Goal: Transaction & Acquisition: Purchase product/service

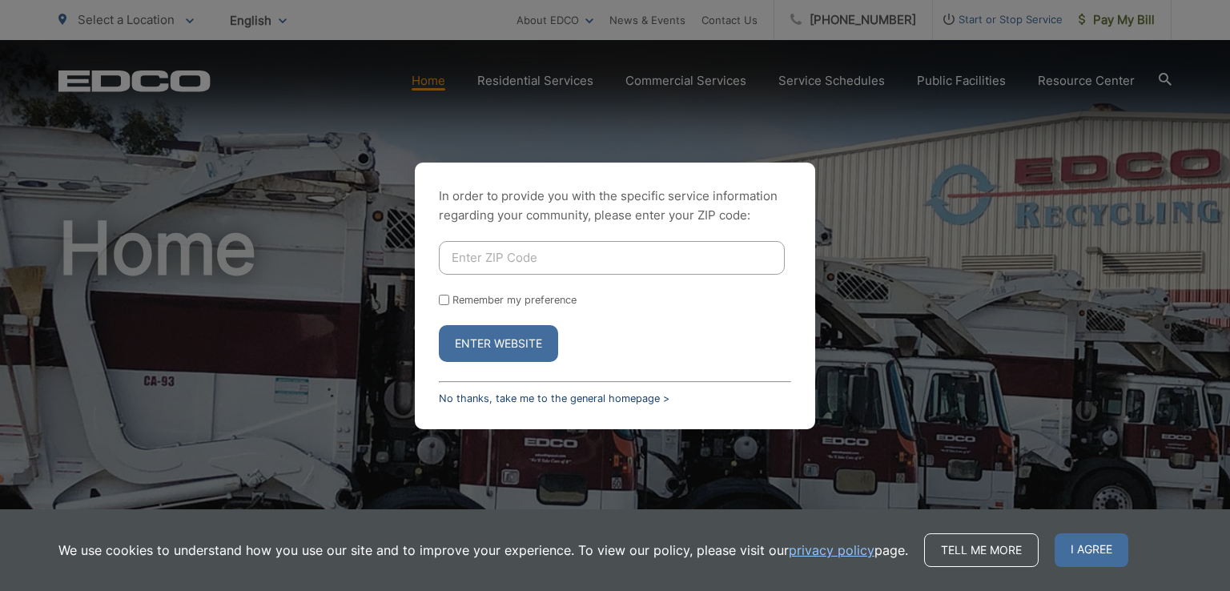
click at [482, 395] on link "No thanks, take me to the general homepage >" at bounding box center [554, 398] width 231 height 12
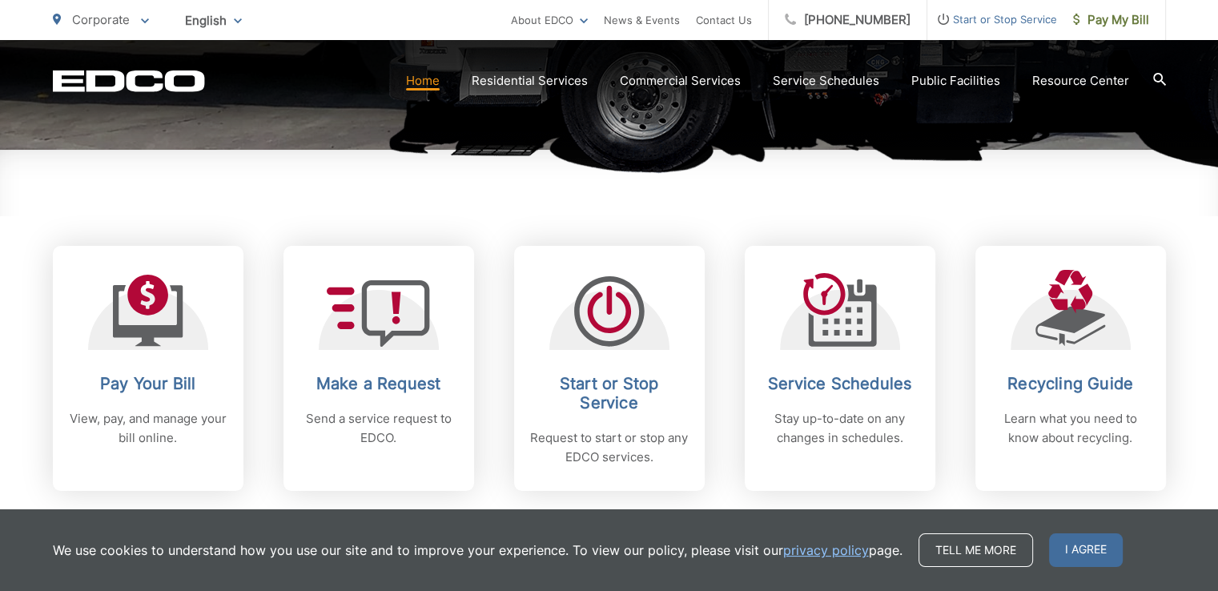
scroll to position [560, 0]
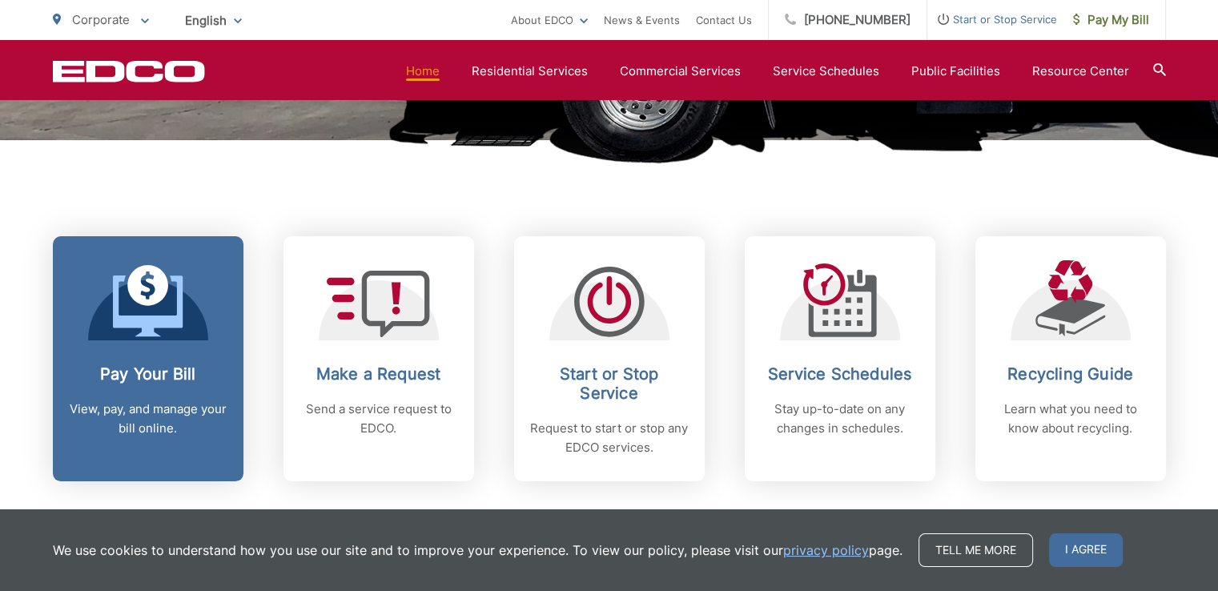
click at [125, 340] on link "Pay Your Bill View, pay, and manage your bill online." at bounding box center [148, 358] width 191 height 245
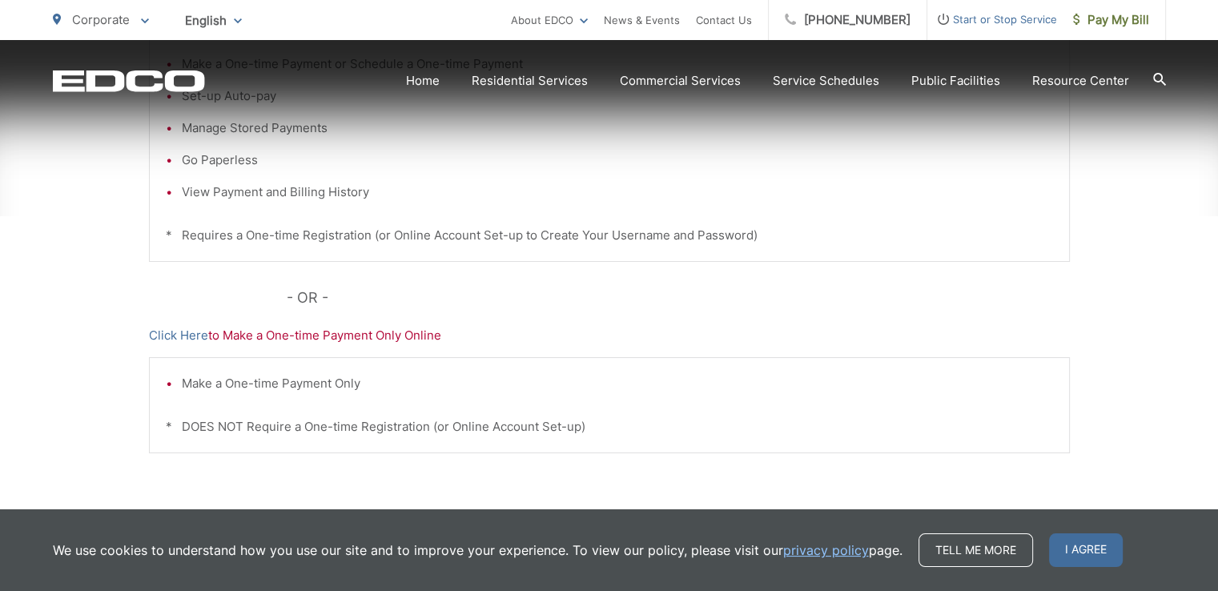
scroll to position [467, 0]
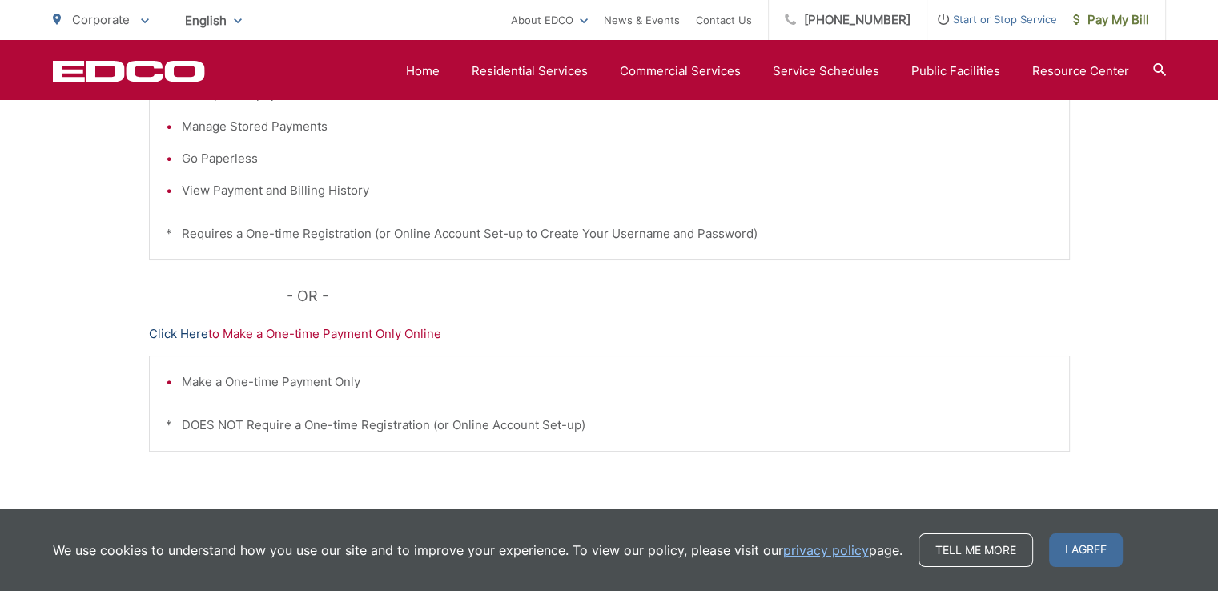
click at [187, 336] on link "Click Here" at bounding box center [178, 333] width 59 height 19
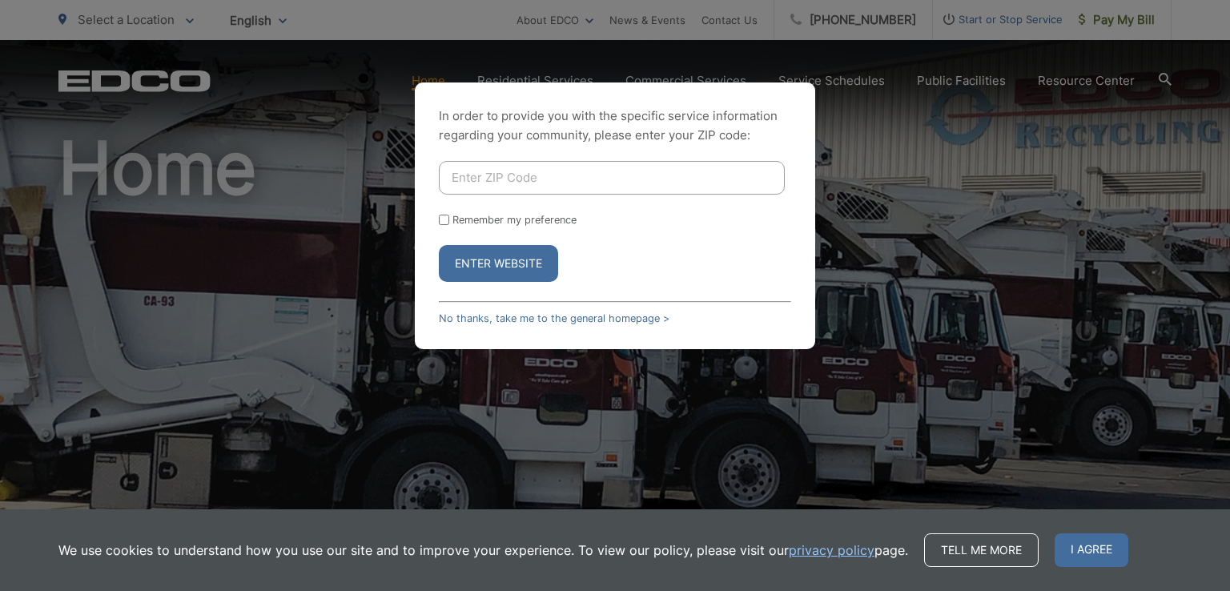
scroll to position [80, 0]
click at [503, 321] on link "No thanks, take me to the general homepage >" at bounding box center [554, 318] width 231 height 12
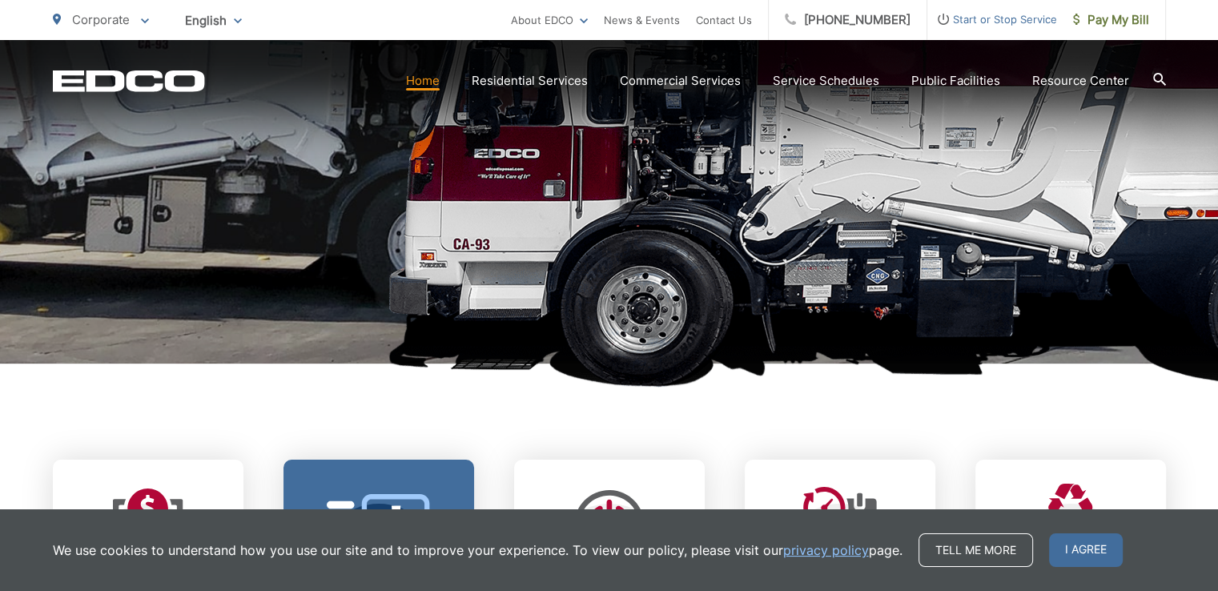
scroll to position [640, 0]
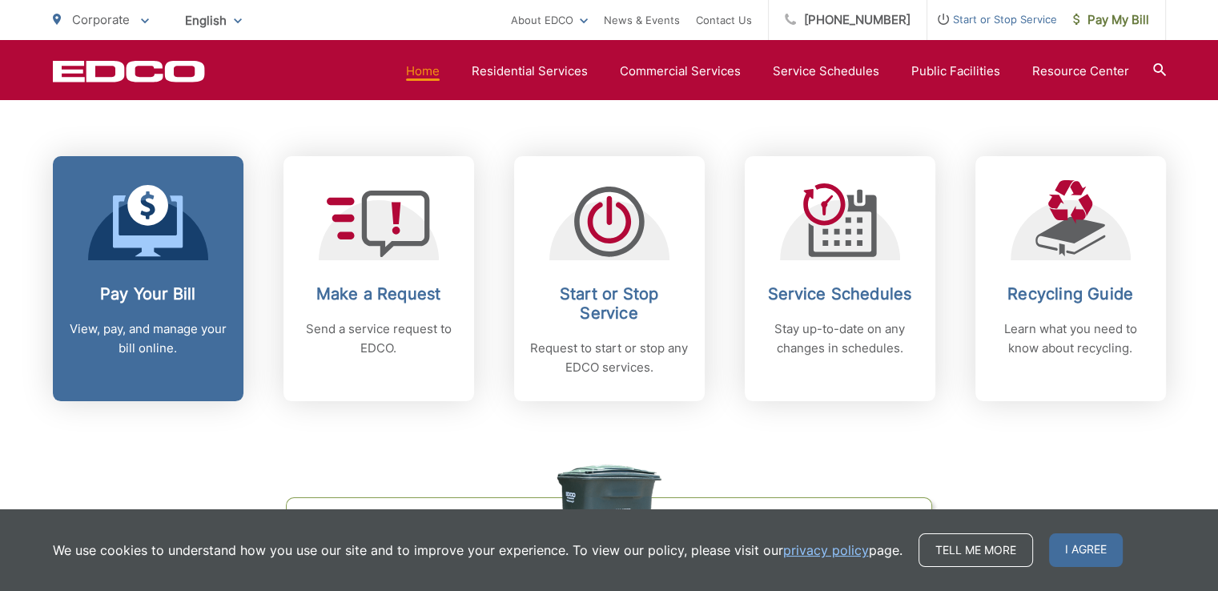
click at [154, 297] on h2 "Pay Your Bill" at bounding box center [148, 293] width 159 height 19
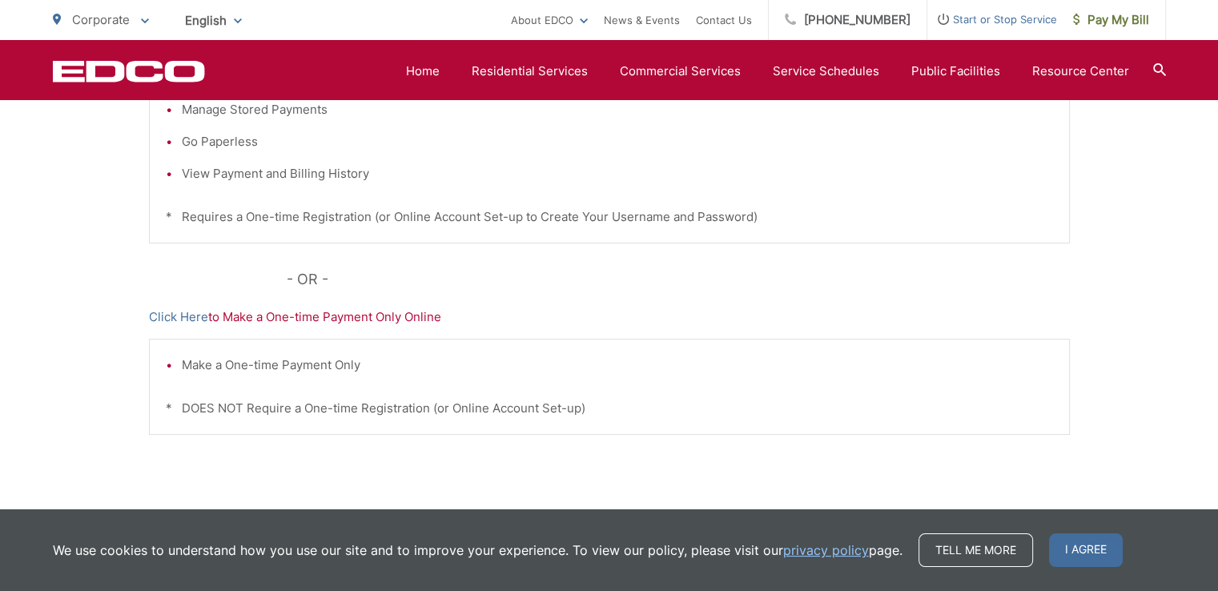
scroll to position [548, 0]
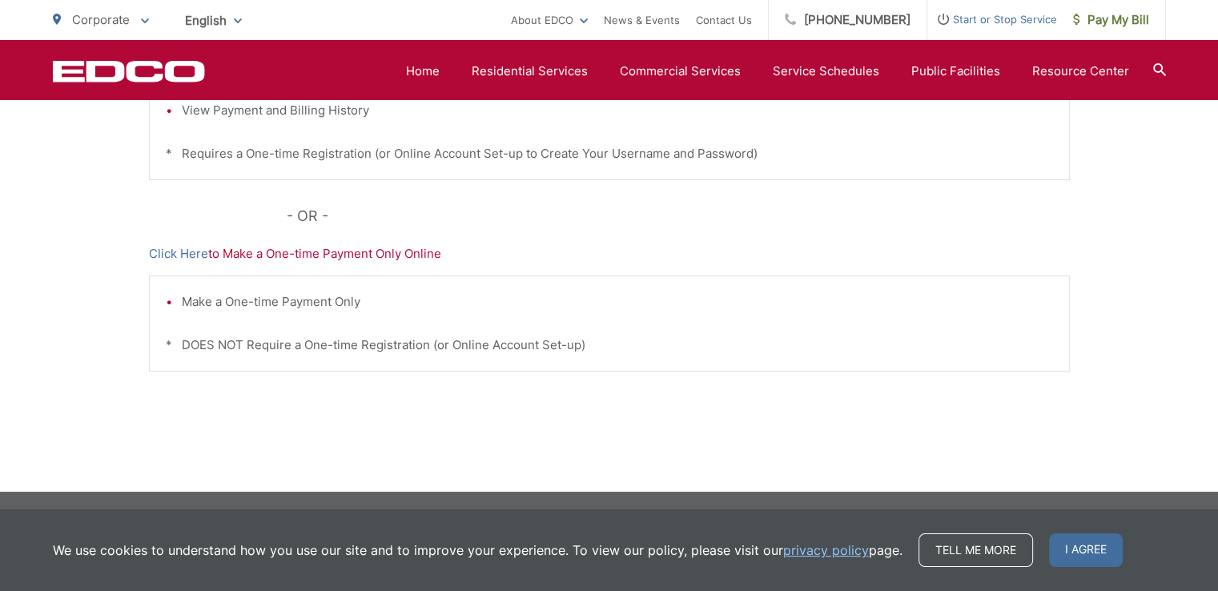
click at [1095, 540] on span "I agree" at bounding box center [1086, 550] width 74 height 34
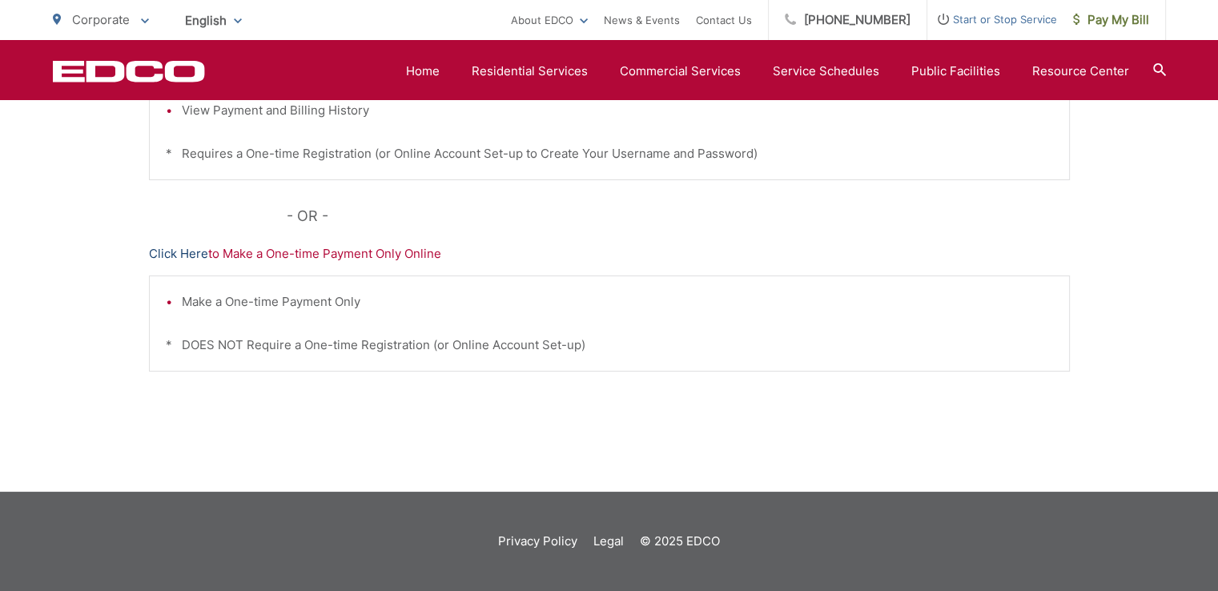
click at [199, 257] on link "Click Here" at bounding box center [178, 253] width 59 height 19
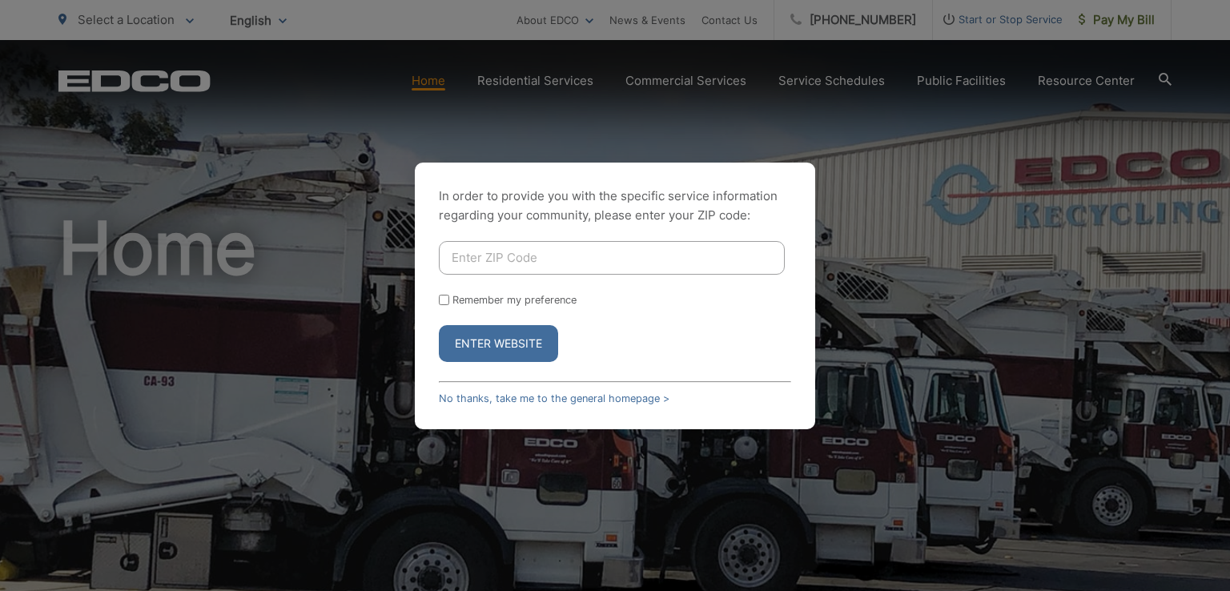
click at [506, 340] on button "Enter Website" at bounding box center [498, 343] width 119 height 37
click at [506, 396] on link "No thanks, take me to the general homepage >" at bounding box center [554, 398] width 231 height 12
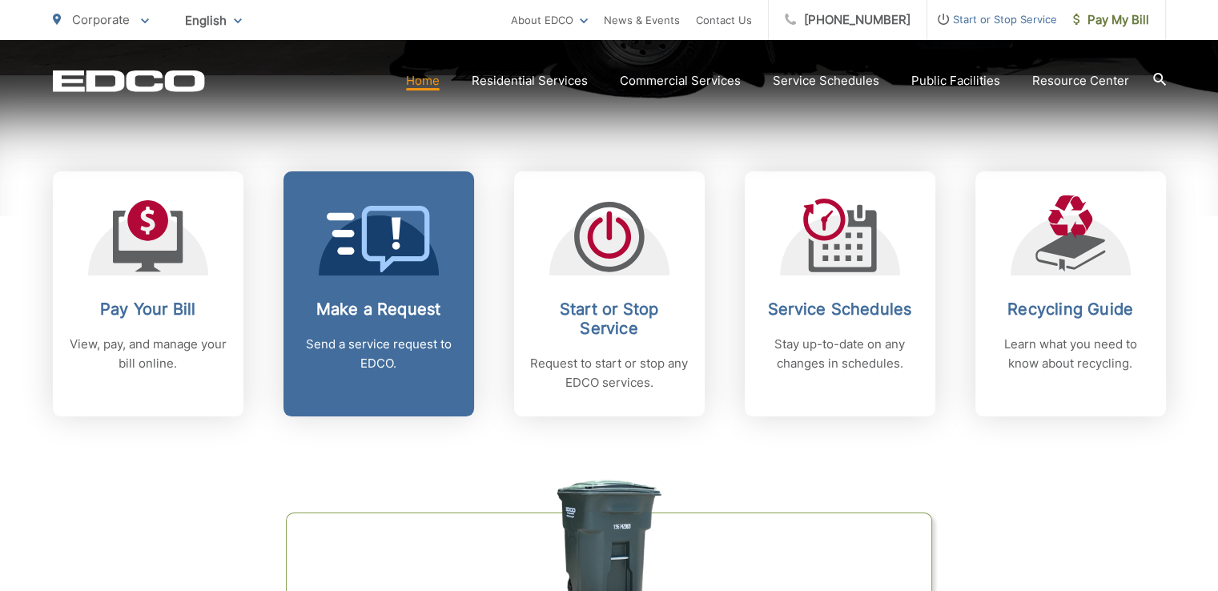
scroll to position [640, 0]
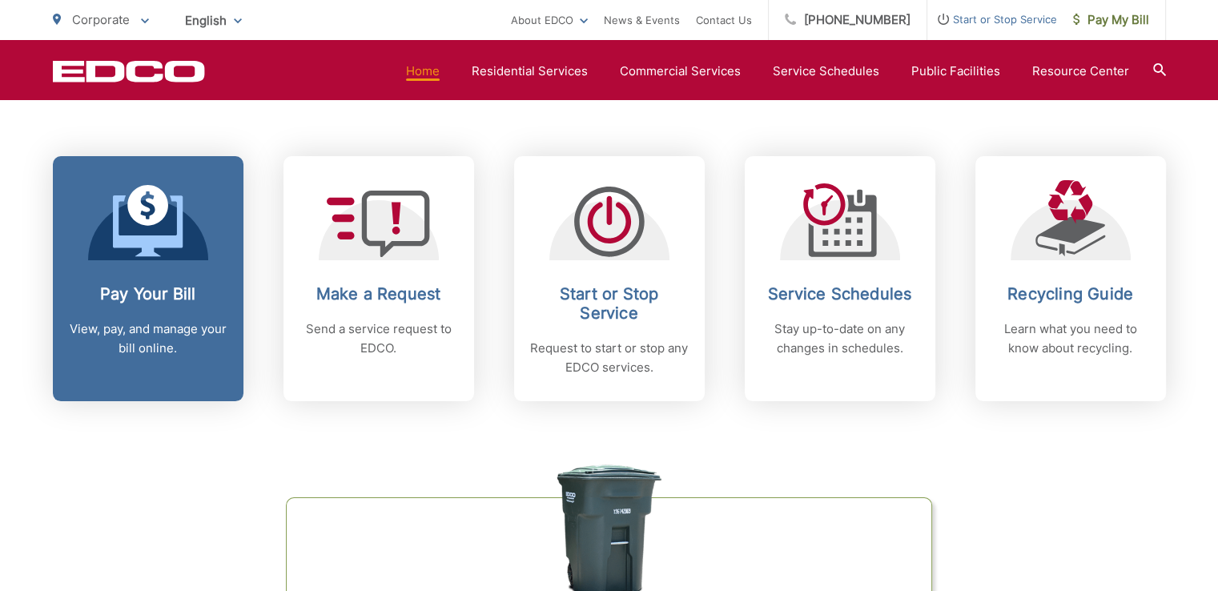
click at [154, 340] on p "View, pay, and manage your bill online." at bounding box center [148, 338] width 159 height 38
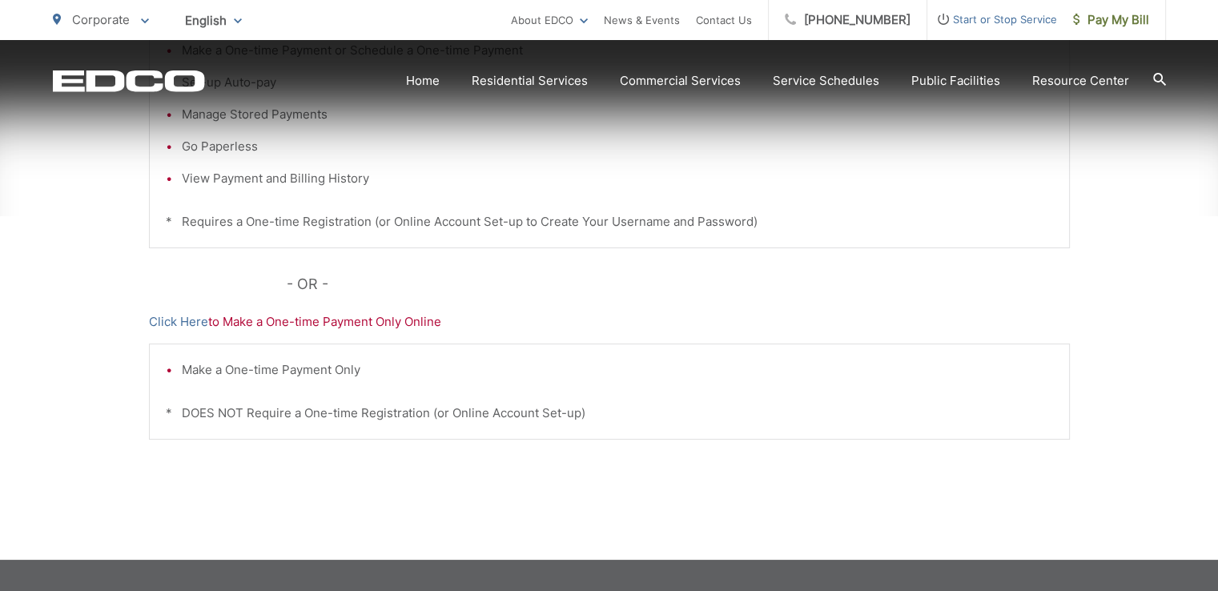
scroll to position [480, 0]
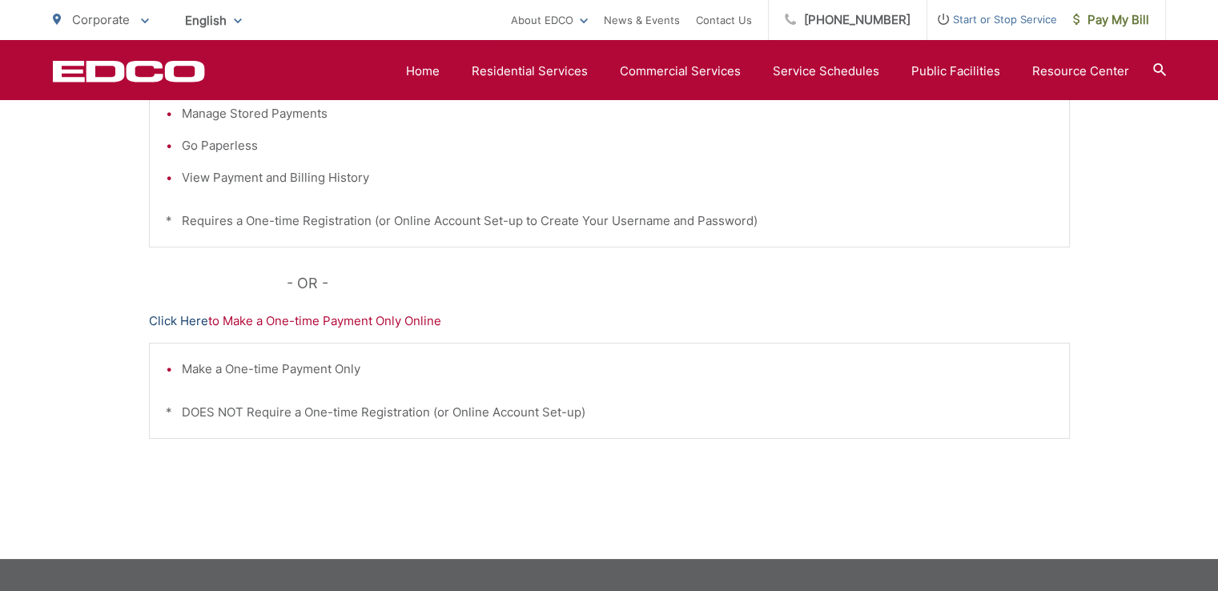
click at [192, 322] on link "Click Here" at bounding box center [178, 320] width 59 height 19
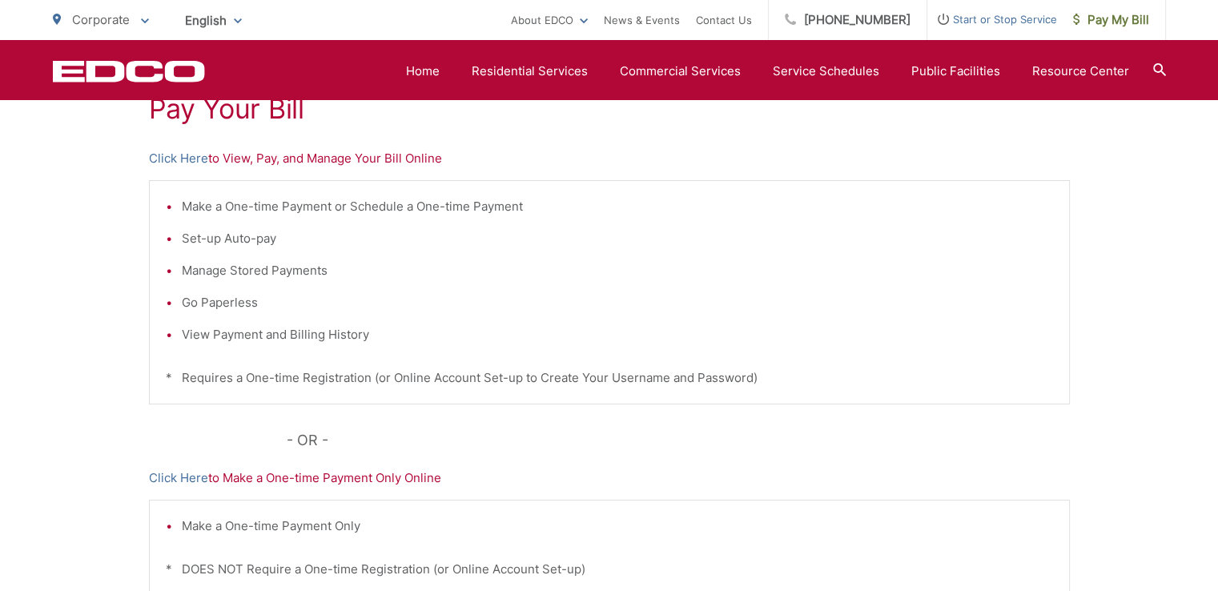
scroll to position [0, 0]
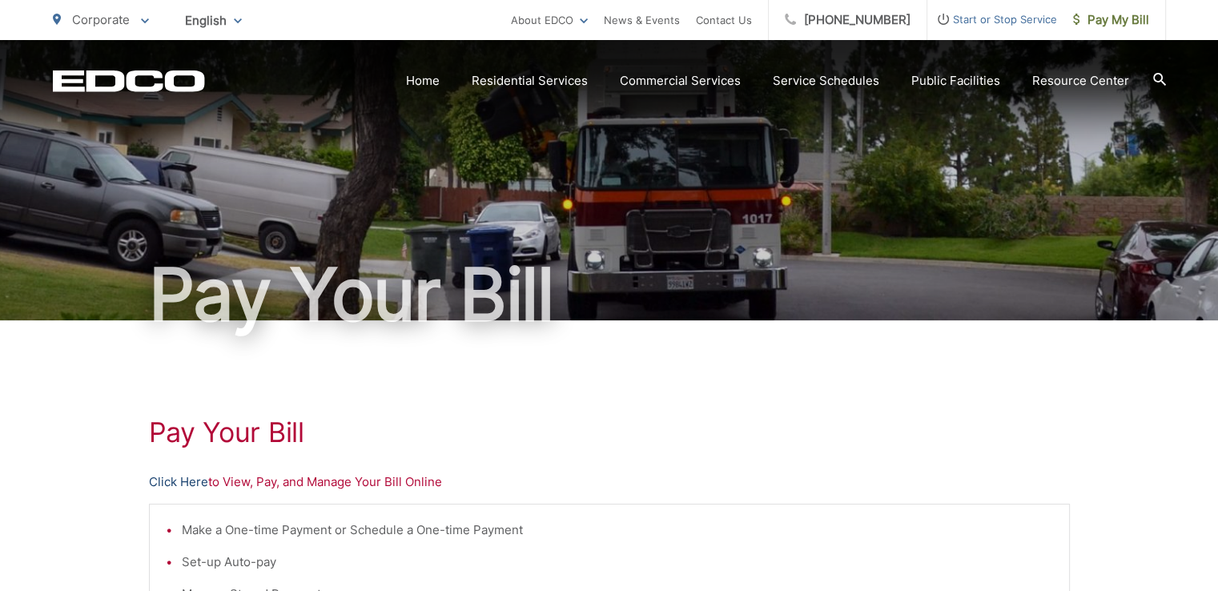
click at [183, 485] on link "Click Here" at bounding box center [178, 481] width 59 height 19
